Goal: Information Seeking & Learning: Find specific fact

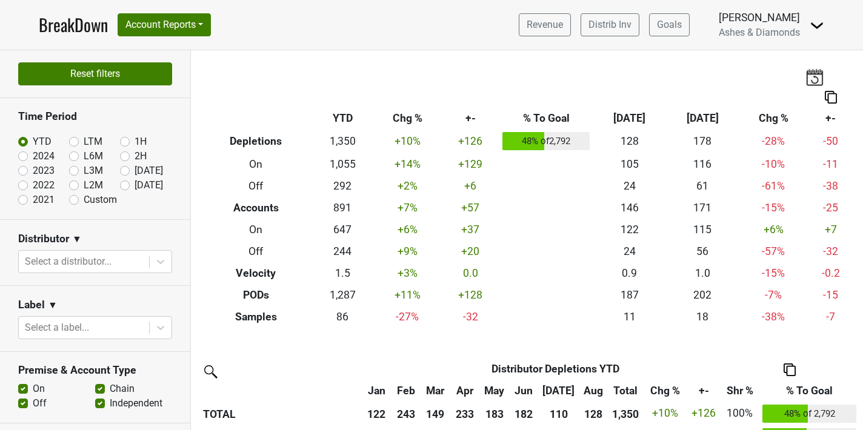
scroll to position [374, 0]
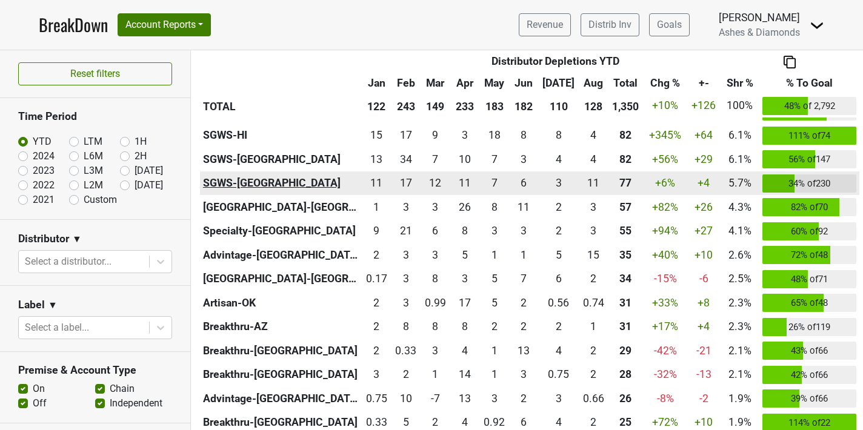
click at [233, 181] on th "SGWS-[GEOGRAPHIC_DATA]" at bounding box center [281, 184] width 162 height 24
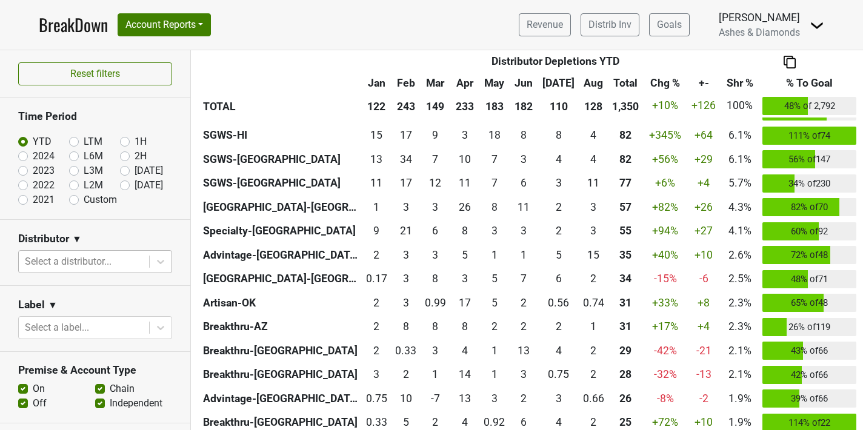
click at [102, 258] on div at bounding box center [84, 261] width 118 height 17
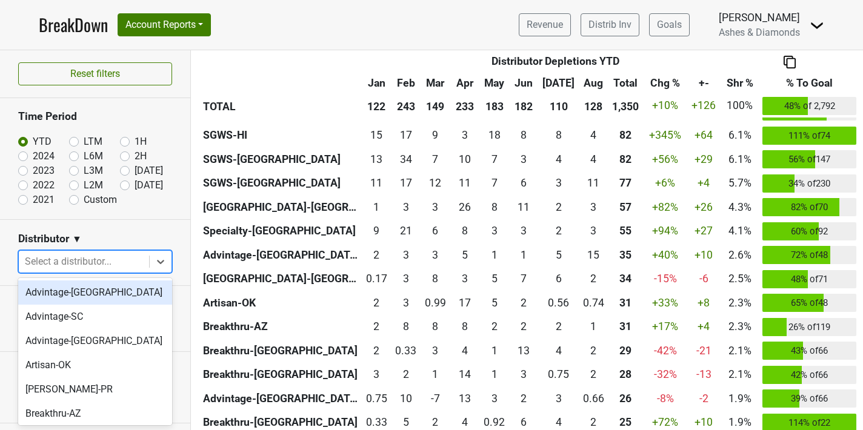
click at [102, 258] on div at bounding box center [84, 261] width 118 height 17
type input "tx"
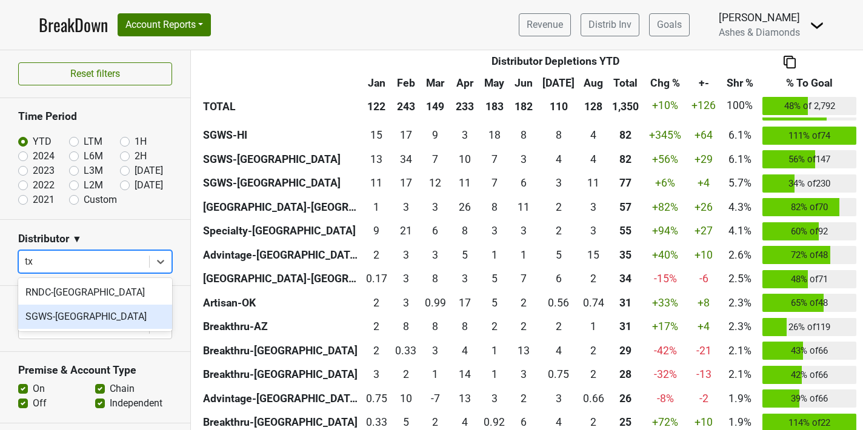
click at [63, 312] on div "SGWS-TX" at bounding box center [95, 317] width 154 height 24
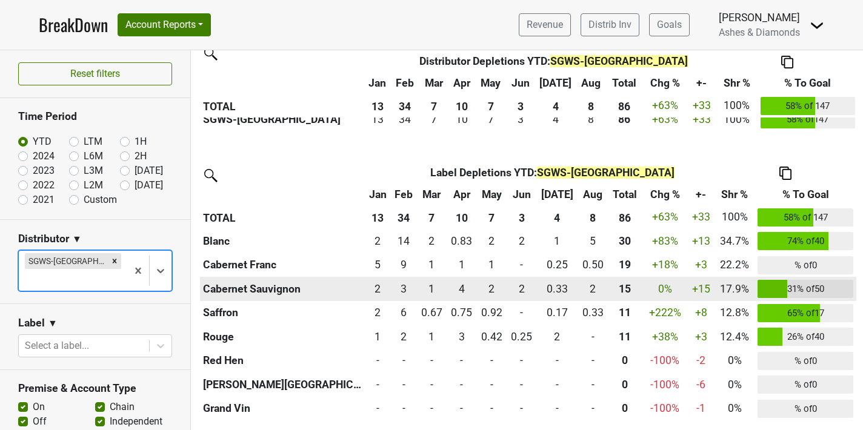
scroll to position [316, 0]
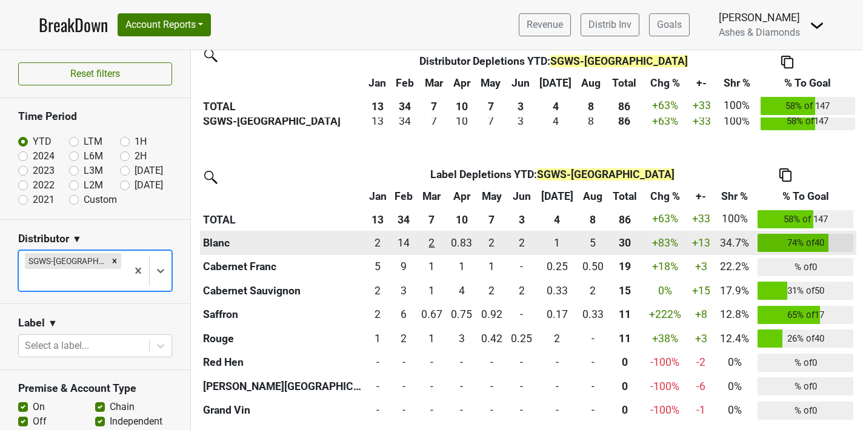
click at [440, 238] on div "2.249 2" at bounding box center [432, 243] width 24 height 16
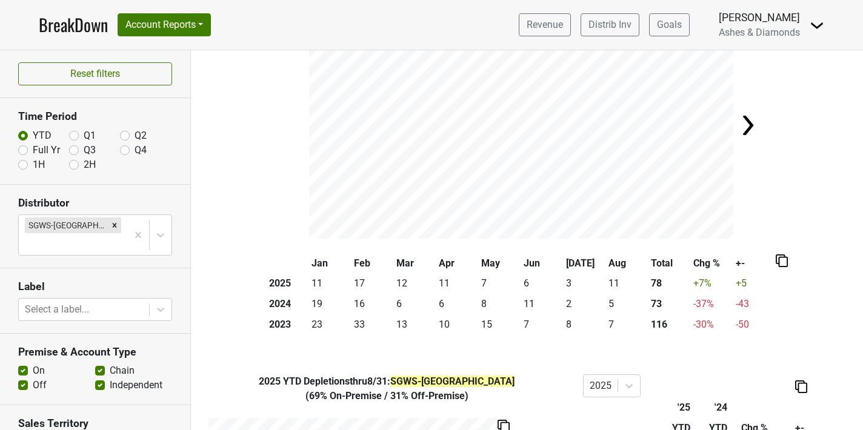
scroll to position [90, 0]
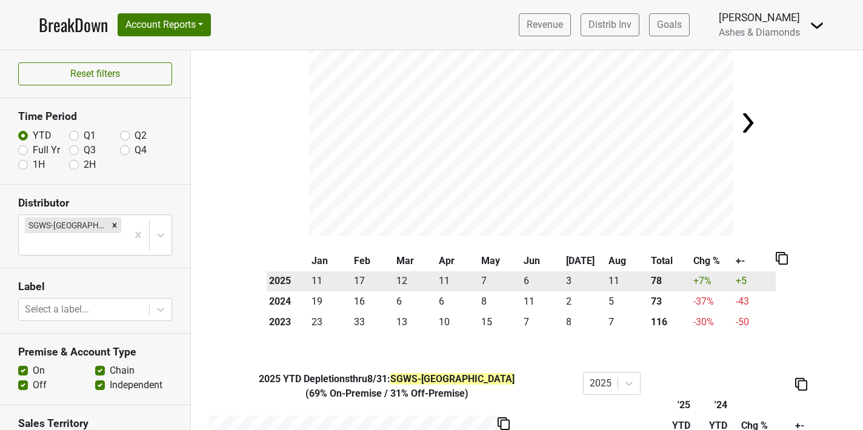
click at [319, 277] on td "11" at bounding box center [330, 282] width 42 height 21
click at [281, 281] on th "2025" at bounding box center [288, 282] width 42 height 21
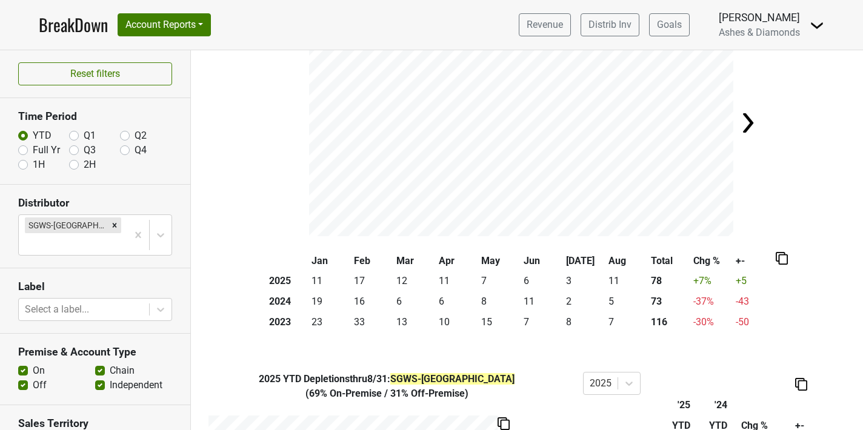
click at [734, 269] on th "+-" at bounding box center [755, 261] width 42 height 21
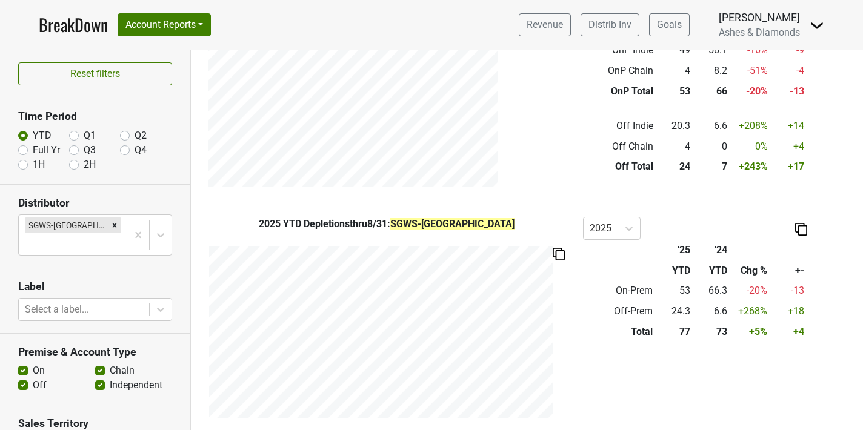
scroll to position [519, 0]
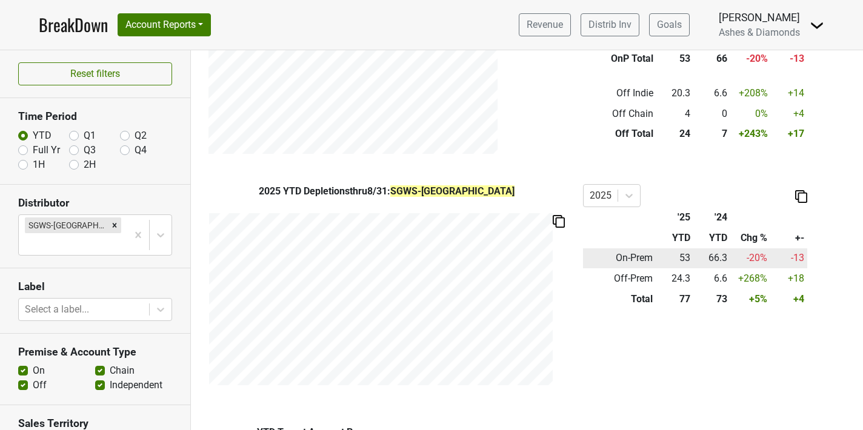
click at [677, 260] on td "53" at bounding box center [674, 259] width 37 height 21
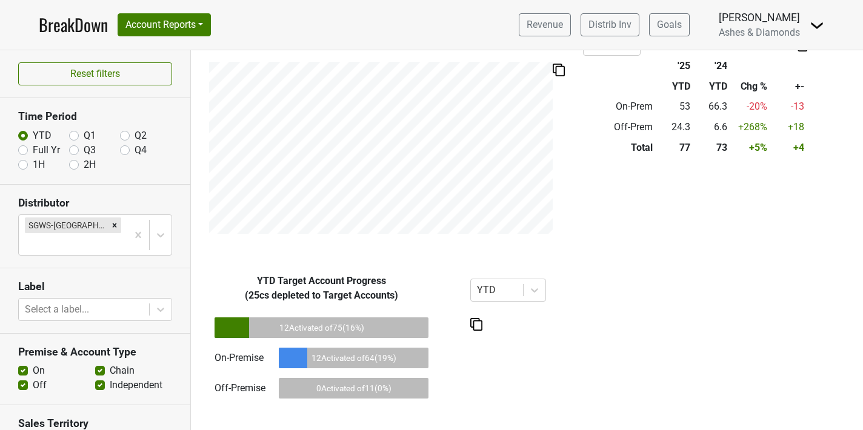
scroll to position [668, 0]
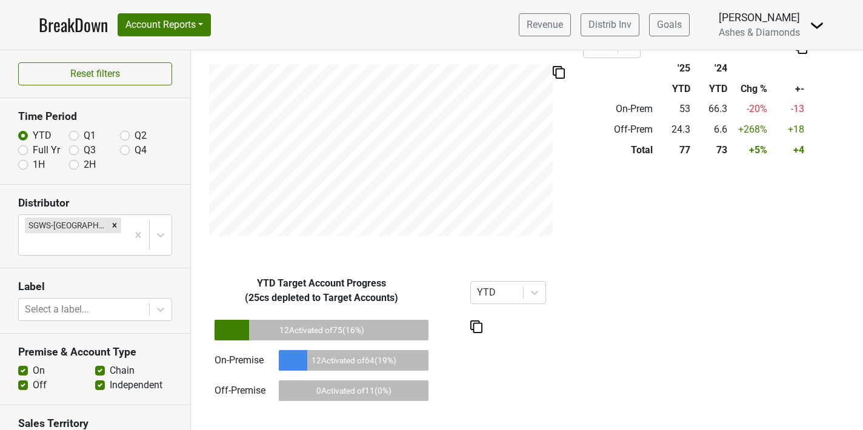
click at [278, 332] on div "12 Activated of 75 ( 16 %)" at bounding box center [322, 330] width 214 height 21
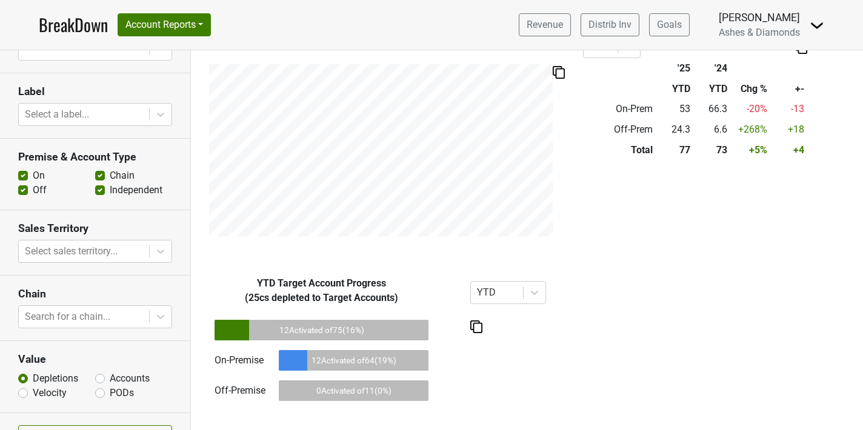
scroll to position [205, 0]
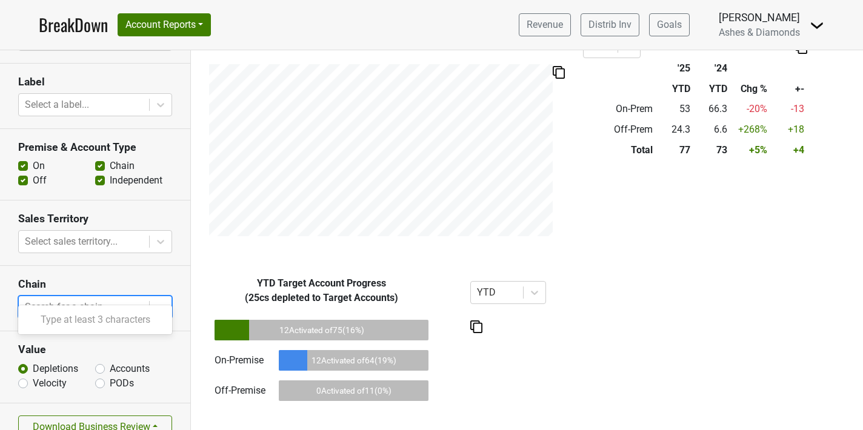
click at [103, 299] on div at bounding box center [84, 307] width 118 height 17
type input "p"
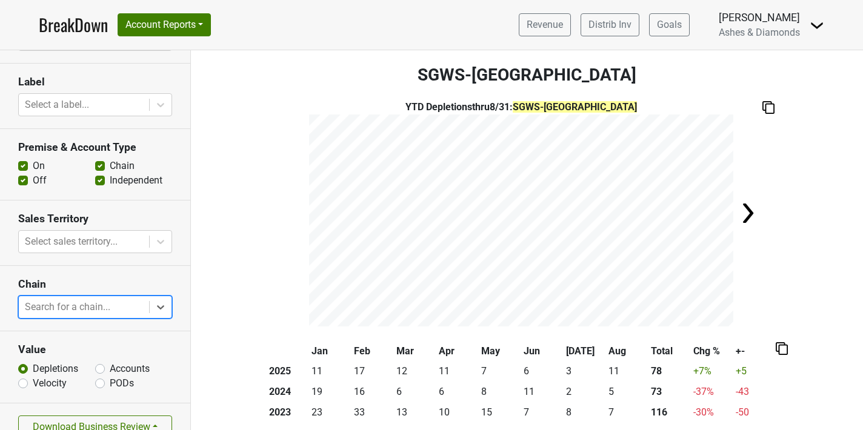
click at [80, 19] on link "BreakDown" at bounding box center [73, 24] width 69 height 25
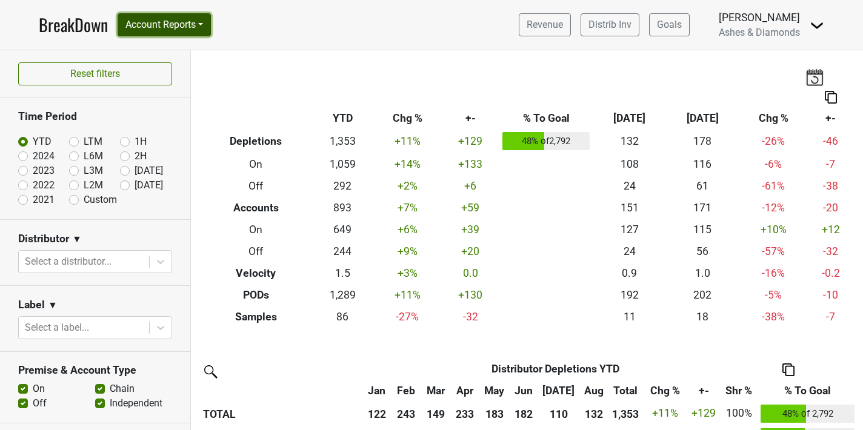
click at [184, 25] on button "Account Reports" at bounding box center [164, 24] width 93 height 23
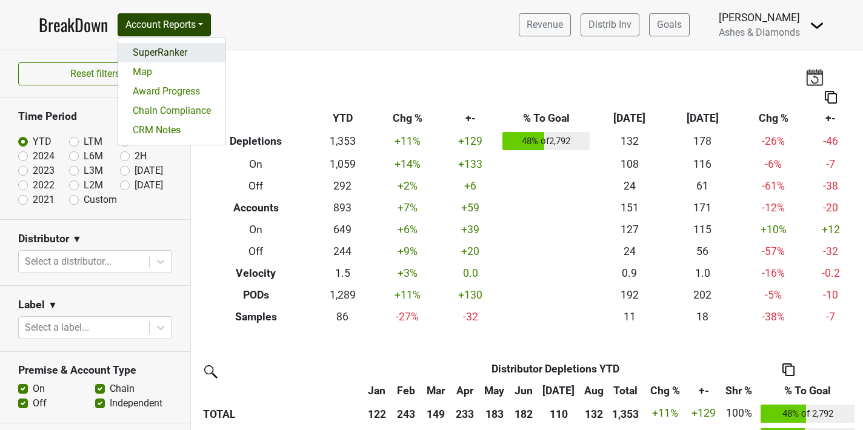
click at [186, 58] on link "SuperRanker" at bounding box center [171, 52] width 107 height 19
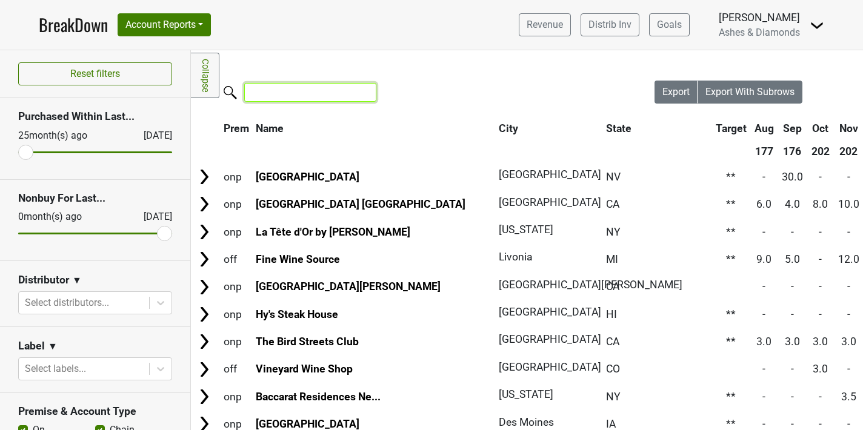
click at [295, 87] on input "search" at bounding box center [310, 92] width 132 height 19
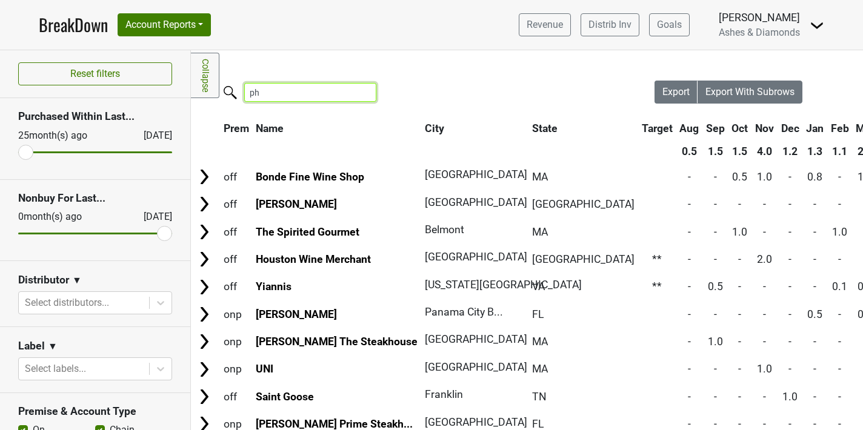
type input "p"
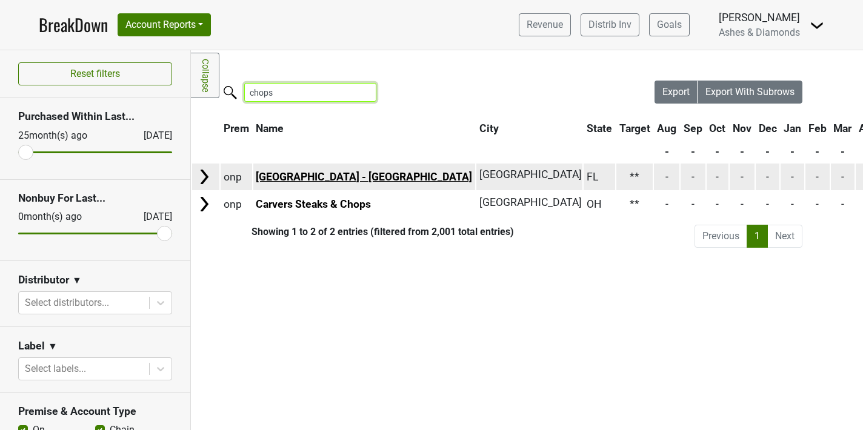
type input "chops"
click at [325, 181] on link "[GEOGRAPHIC_DATA] - [GEOGRAPHIC_DATA]" at bounding box center [364, 177] width 216 height 12
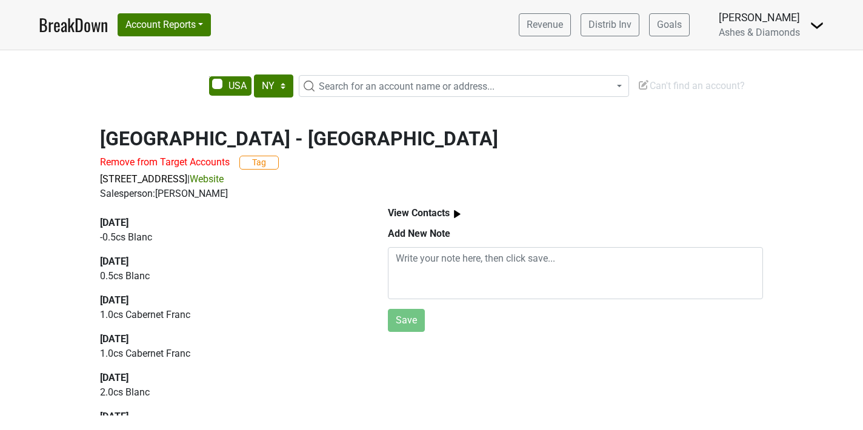
select select "NY"
click at [162, 36] on div "BreakDown Account Reports SuperRanker Map Award Progress Chain Compliance CRM N…" at bounding box center [125, 24] width 172 height 25
click at [160, 30] on button "Account Reports" at bounding box center [164, 24] width 93 height 23
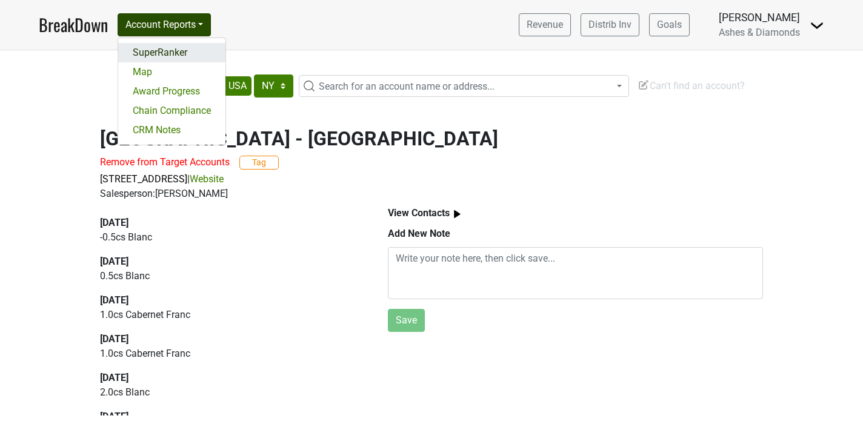
click at [161, 48] on link "SuperRanker" at bounding box center [171, 52] width 107 height 19
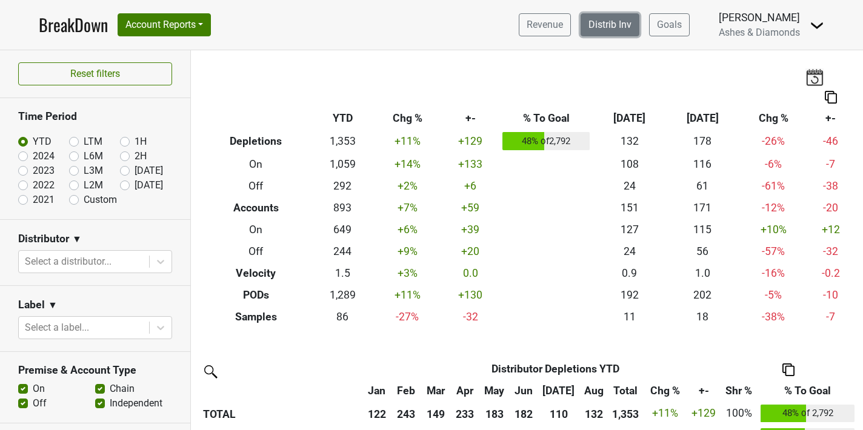
click at [626, 20] on link "Distrib Inv" at bounding box center [610, 24] width 59 height 23
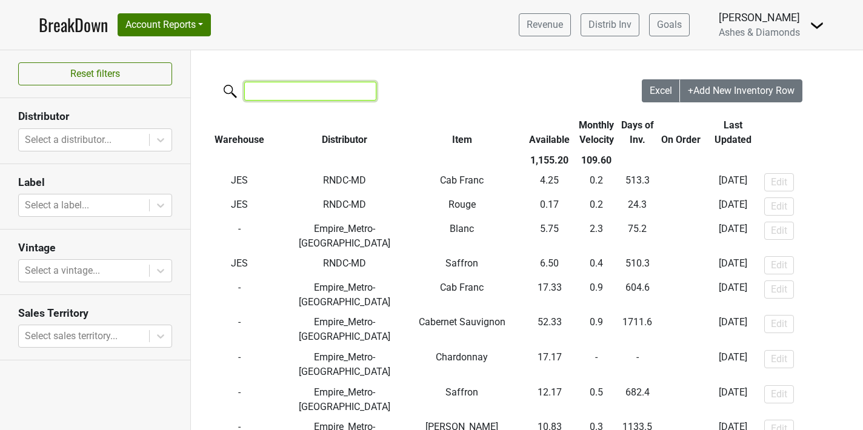
click at [280, 92] on input "search" at bounding box center [310, 91] width 132 height 19
click at [95, 138] on div at bounding box center [84, 140] width 118 height 17
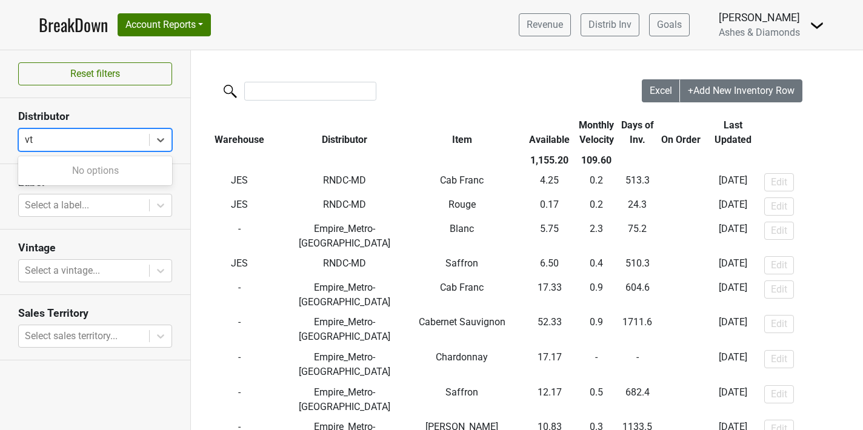
type input "v"
click at [424, 105] on div at bounding box center [416, 92] width 451 height 26
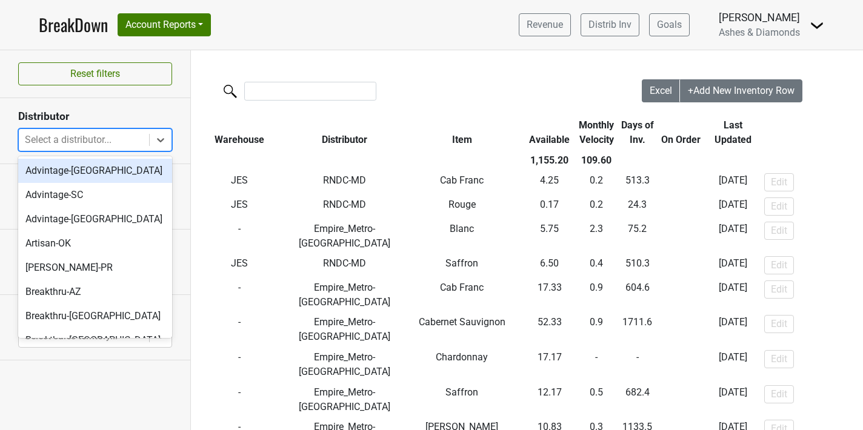
click at [111, 137] on div at bounding box center [84, 140] width 118 height 17
type input "az"
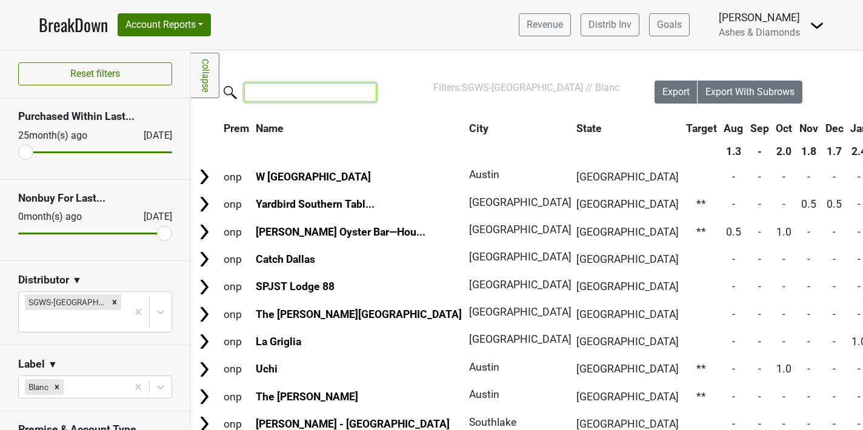
click at [287, 92] on input "search" at bounding box center [310, 92] width 132 height 19
type input "r"
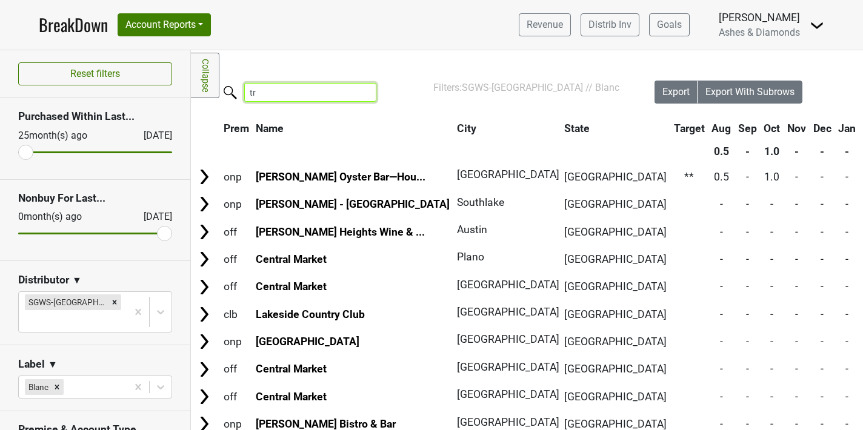
type input "t"
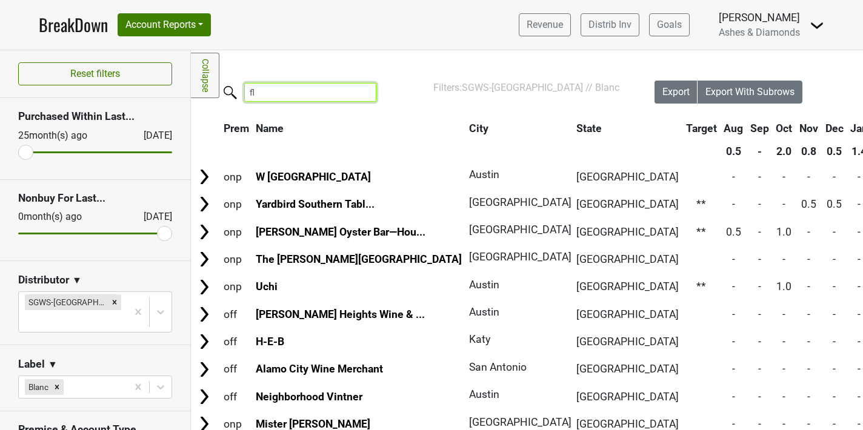
type input "f"
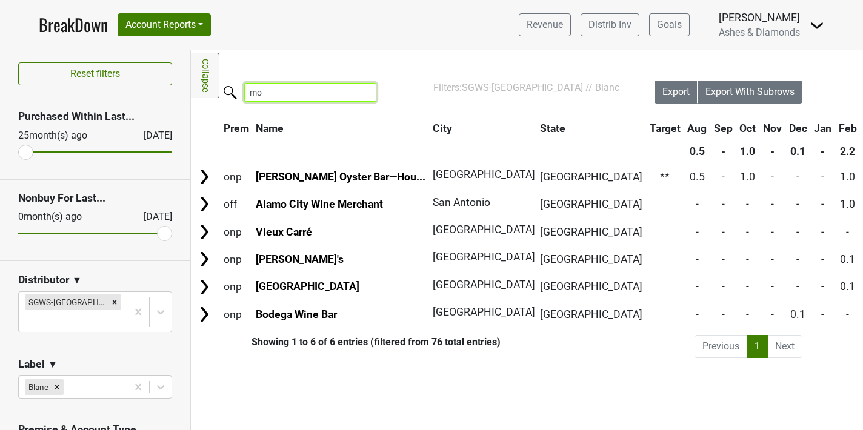
type input "m"
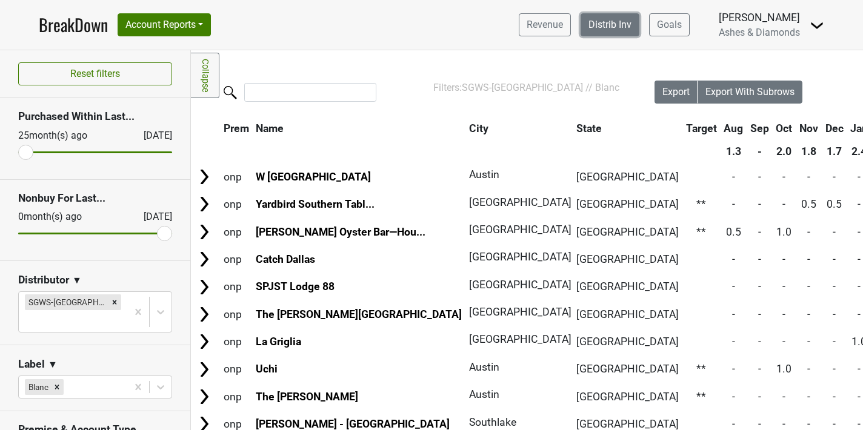
click at [611, 29] on link "Distrib Inv" at bounding box center [610, 24] width 59 height 23
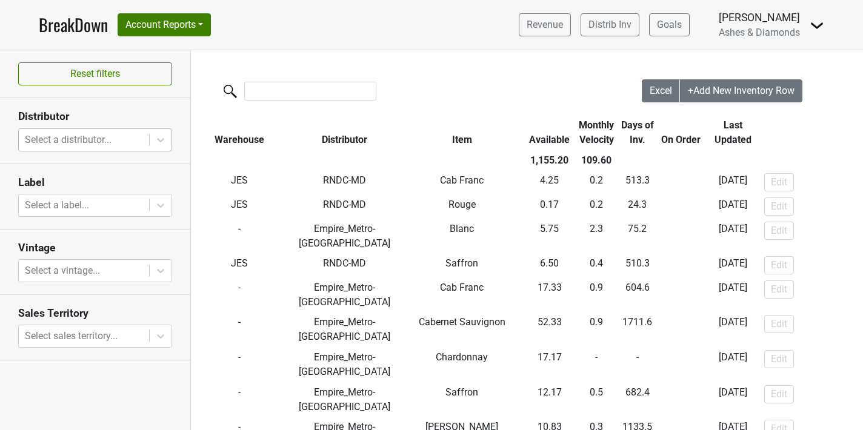
click at [81, 141] on div at bounding box center [84, 140] width 118 height 17
type input "tx"
